Goal: Check status: Check status

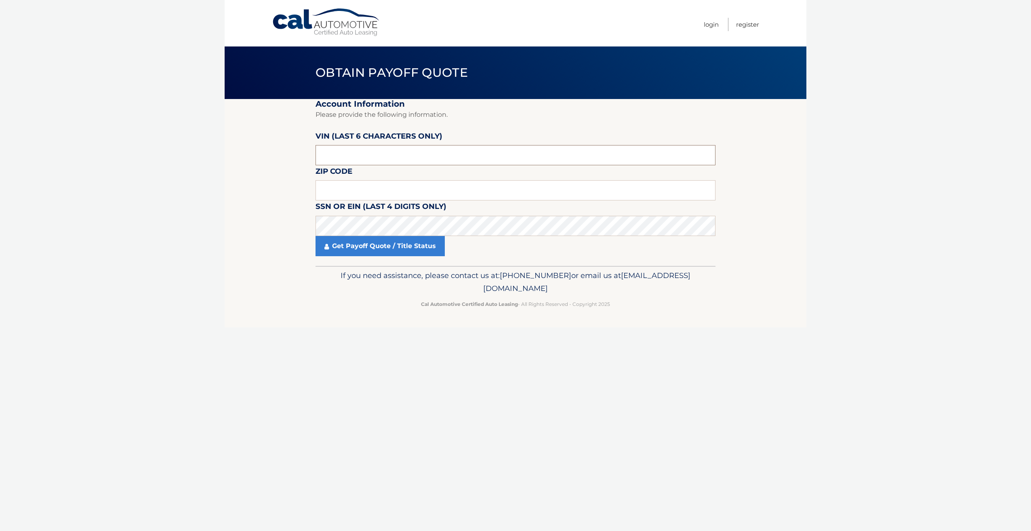
click at [351, 148] on input "text" at bounding box center [516, 155] width 400 height 20
type input "171055"
click at [378, 251] on link "Get Payoff Quote / Title Status" at bounding box center [380, 246] width 129 height 20
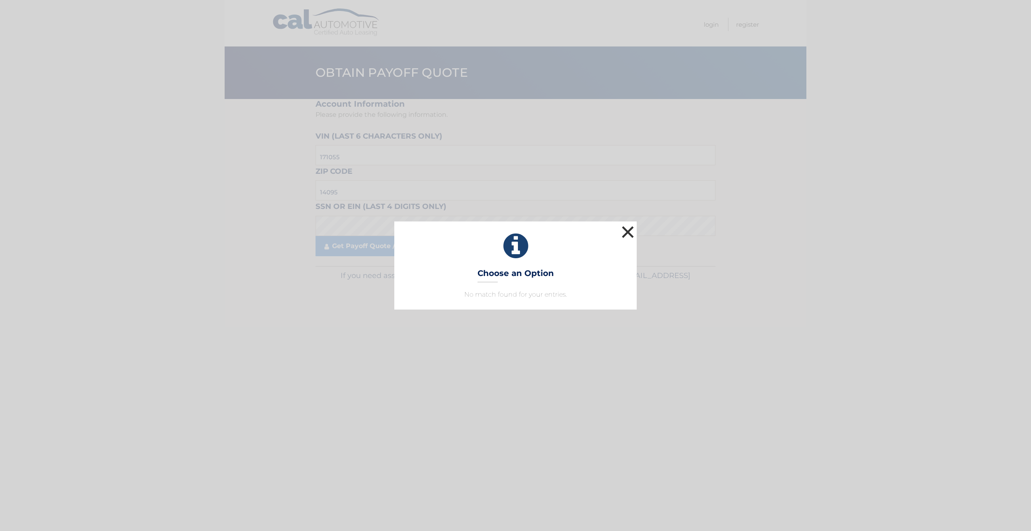
click at [622, 234] on button "×" at bounding box center [628, 232] width 16 height 16
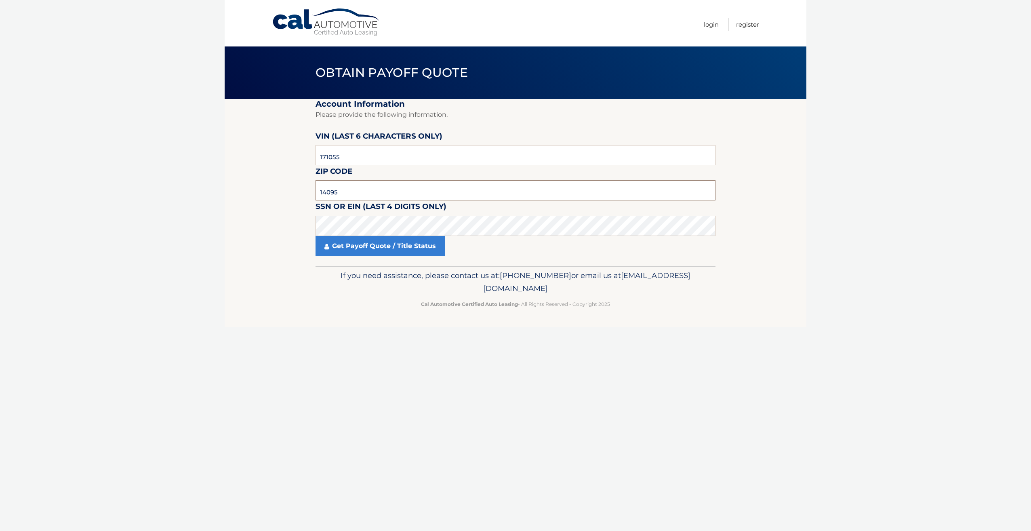
click at [348, 192] on input "14095" at bounding box center [516, 190] width 400 height 20
type input "14085"
click at [381, 252] on link "Get Payoff Quote / Title Status" at bounding box center [380, 246] width 129 height 20
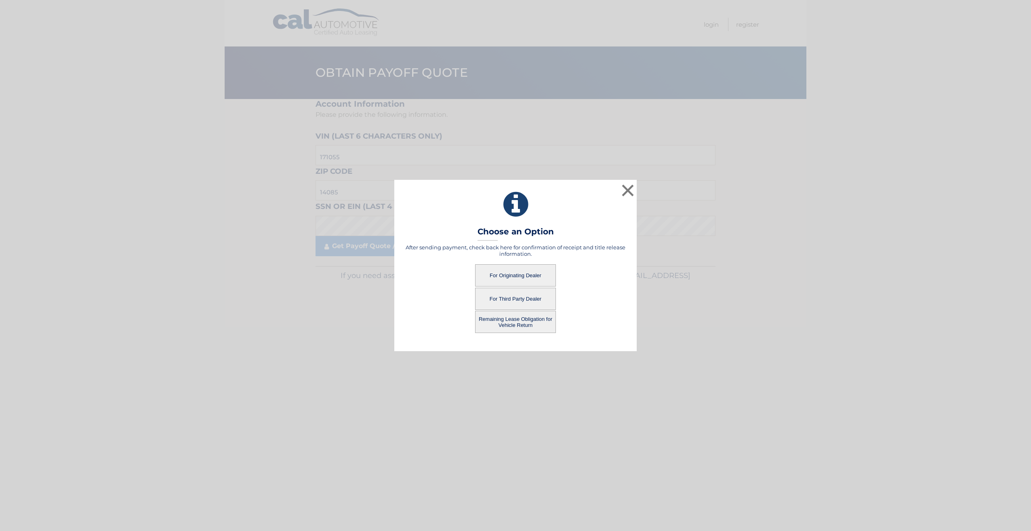
click at [510, 320] on button "Remaining Lease Obligation for Vehicle Return" at bounding box center [515, 322] width 81 height 22
click at [509, 322] on button "Remaining Lease Obligation for Vehicle Return" at bounding box center [515, 322] width 81 height 22
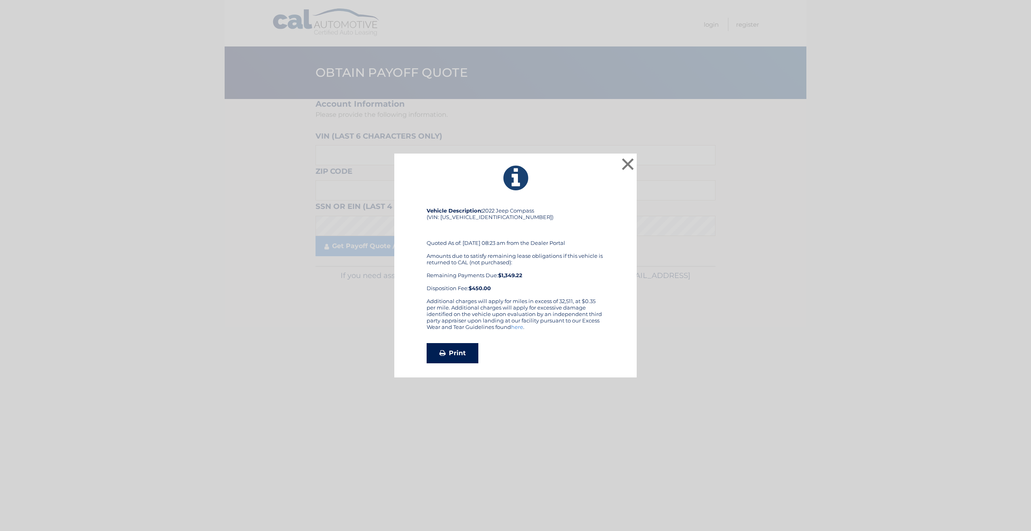
click at [458, 352] on link "Print" at bounding box center [453, 353] width 52 height 20
